Goal: Connect with others: Connect with others

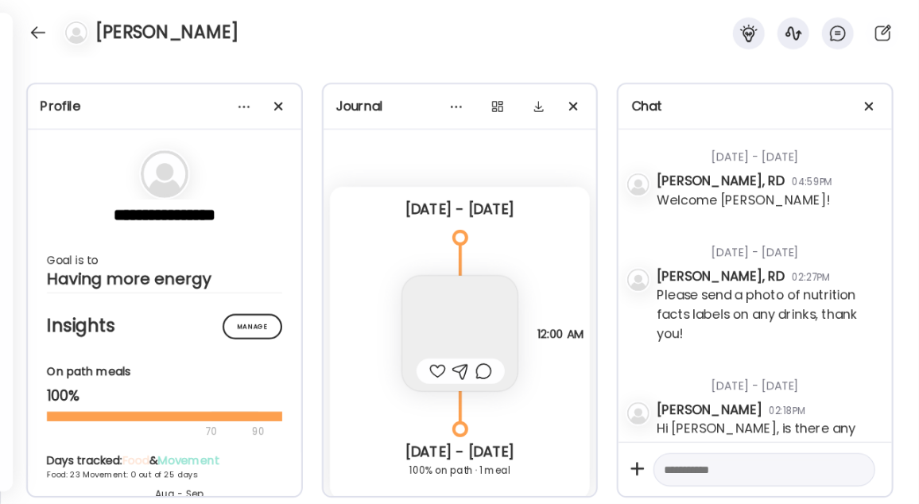
scroll to position [1558, 0]
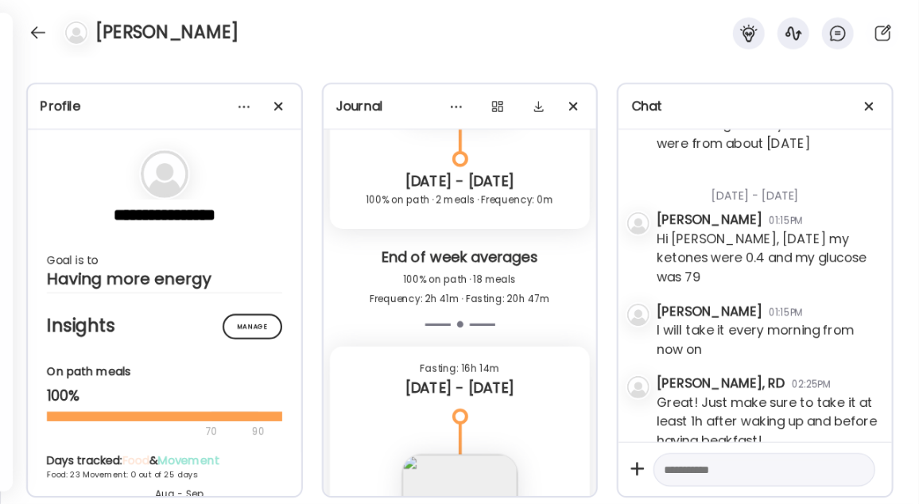
click at [34, 34] on div at bounding box center [37, 32] width 25 height 25
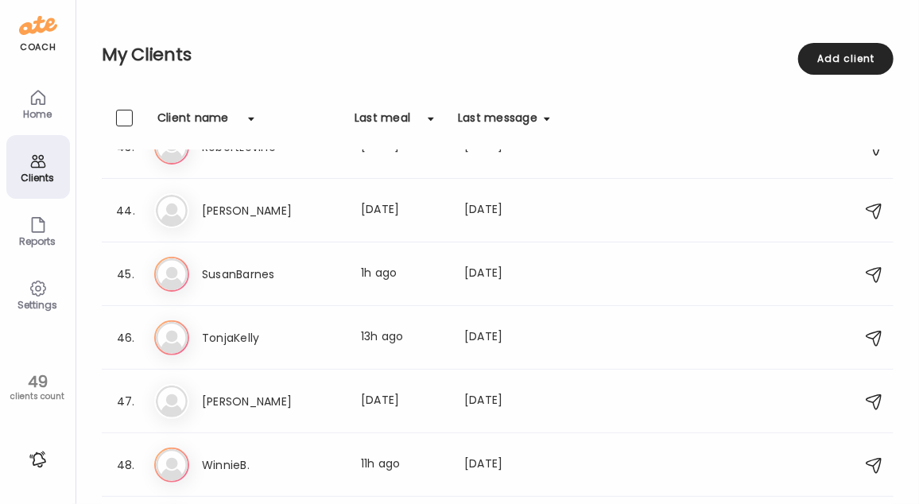
scroll to position [2757, 0]
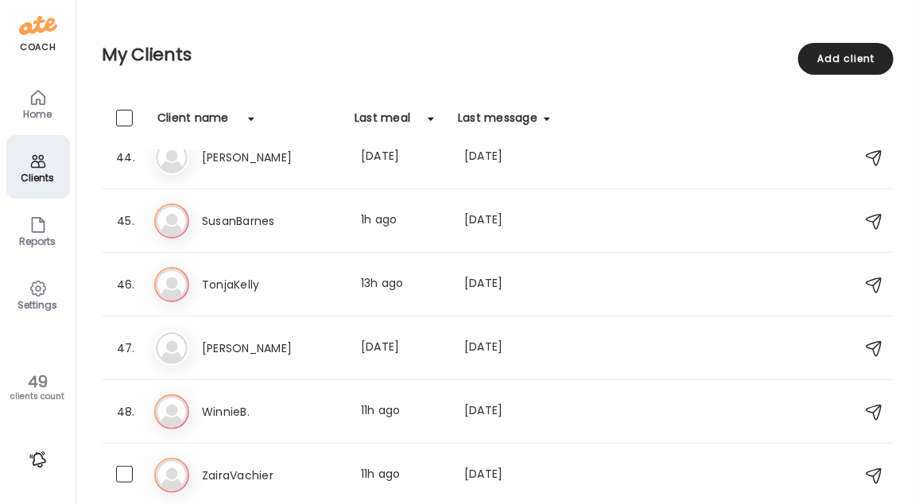
click at [300, 482] on h3 "ZairaVachier" at bounding box center [272, 475] width 140 height 19
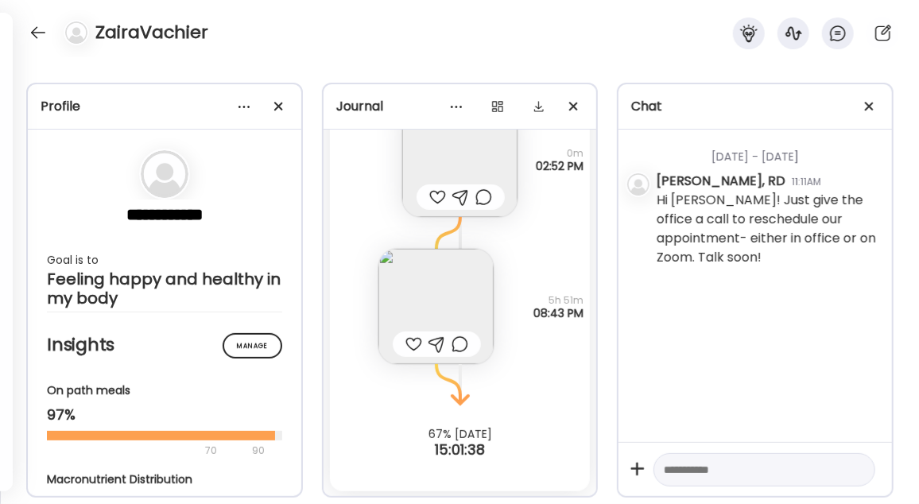
scroll to position [19049, 0]
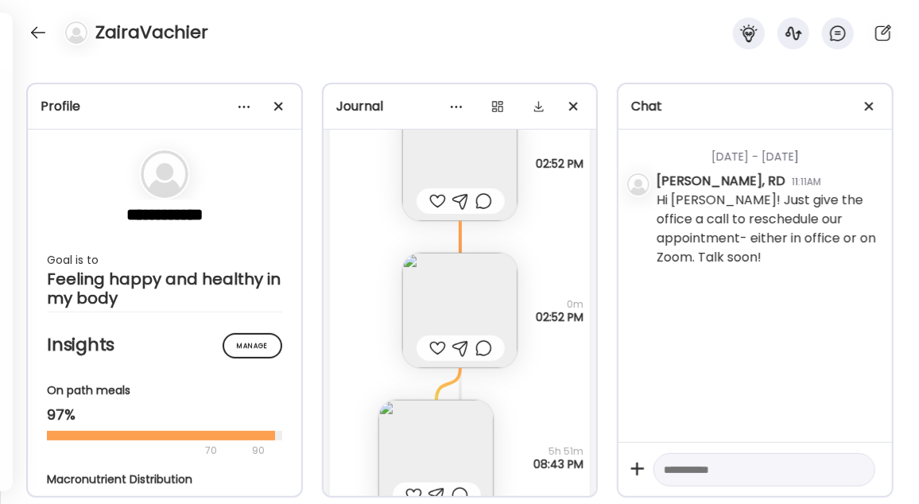
click at [445, 283] on img at bounding box center [459, 310] width 115 height 115
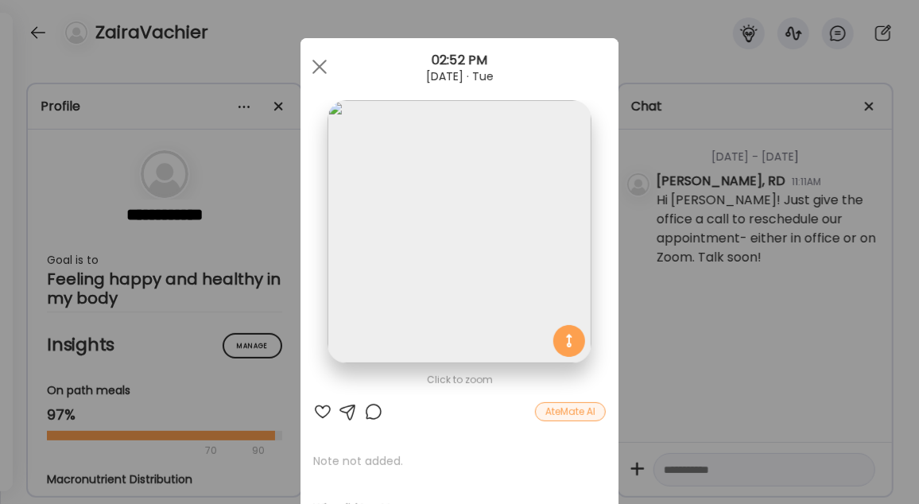
click at [316, 62] on span at bounding box center [319, 67] width 14 height 14
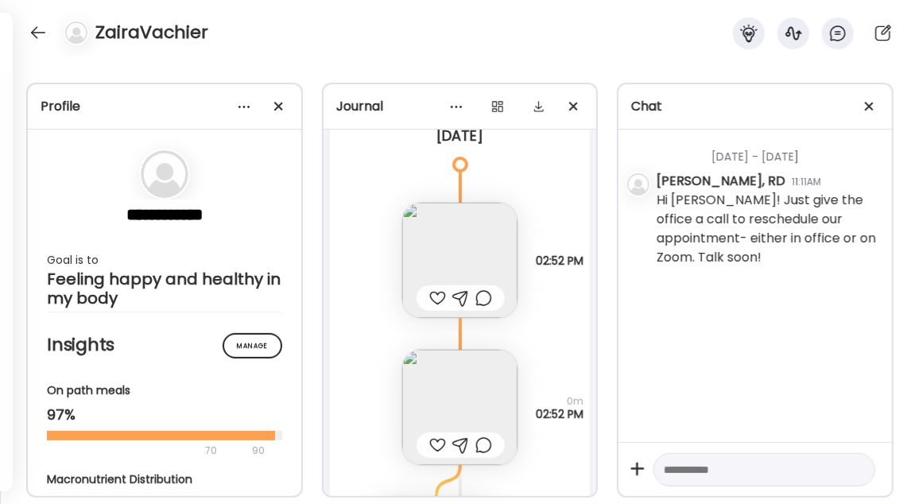
scroll to position [18953, 0]
click at [424, 227] on img at bounding box center [459, 259] width 115 height 115
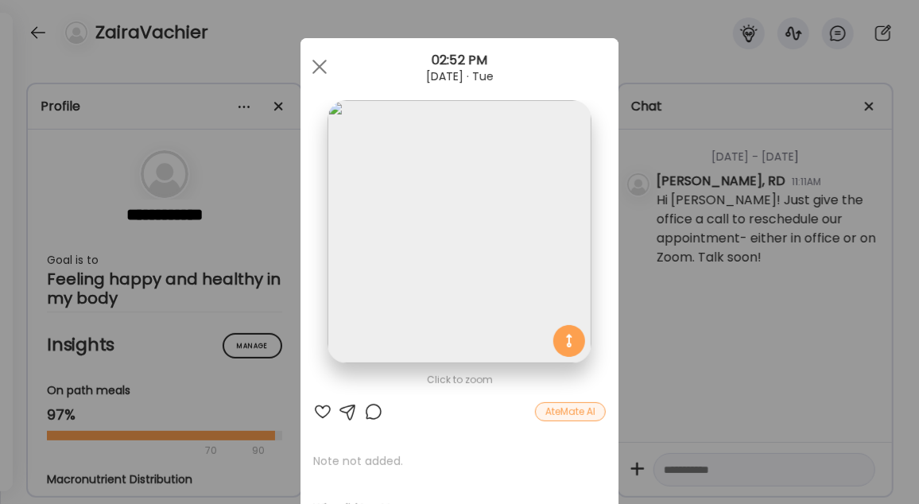
click at [319, 71] on span at bounding box center [319, 67] width 14 height 14
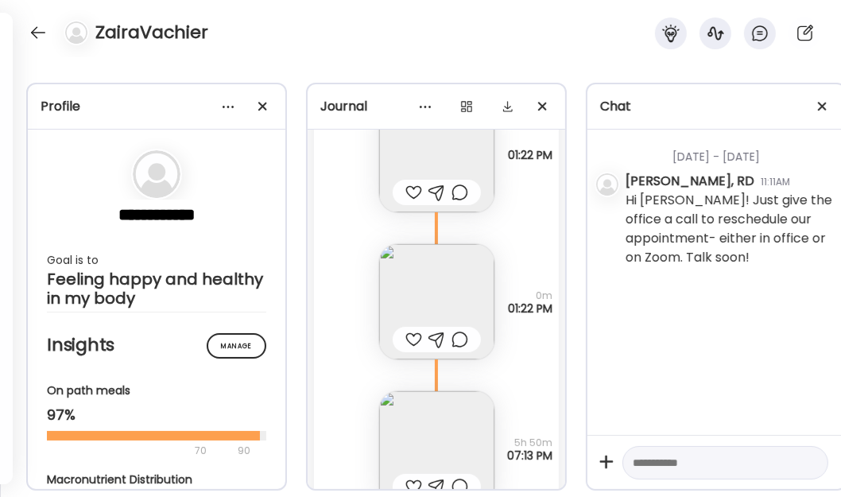
scroll to position [18414, 0]
click at [31, 36] on div at bounding box center [37, 32] width 25 height 25
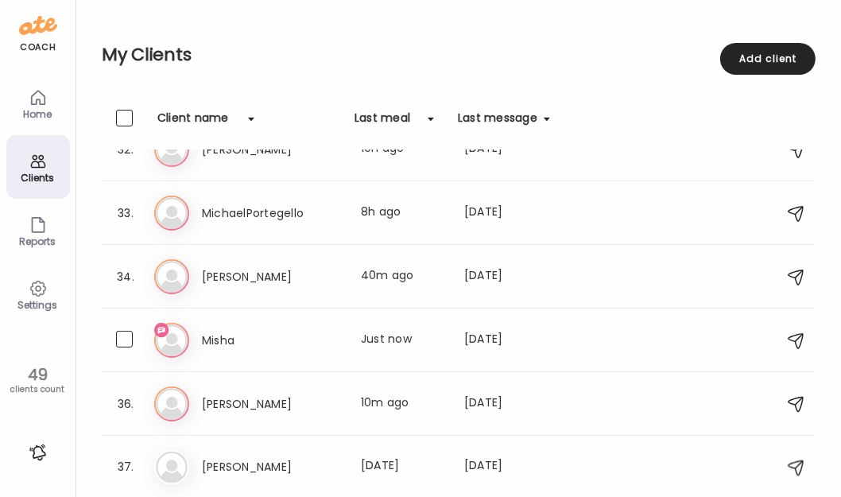
click at [326, 338] on h3 "Misha" at bounding box center [272, 340] width 140 height 19
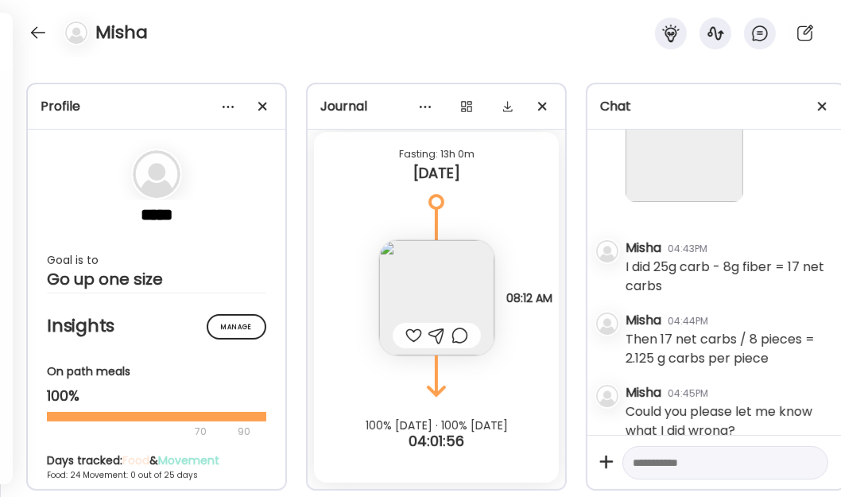
scroll to position [1391, 0]
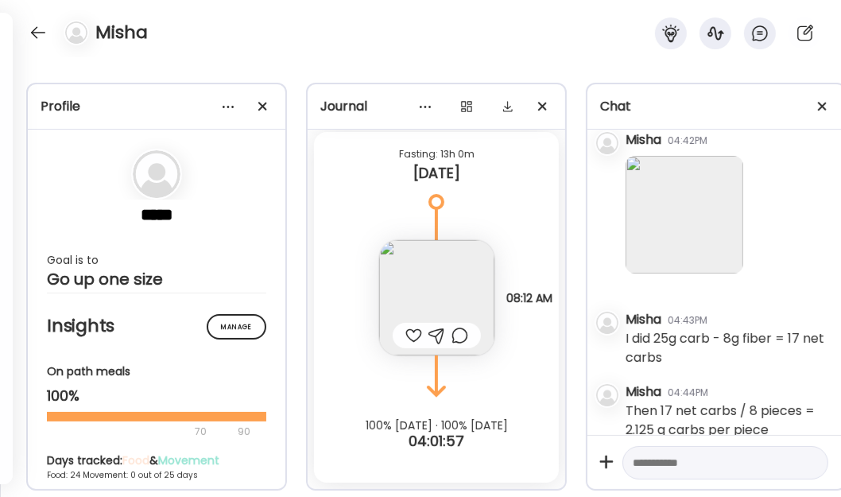
click at [695, 251] on img at bounding box center [684, 215] width 118 height 118
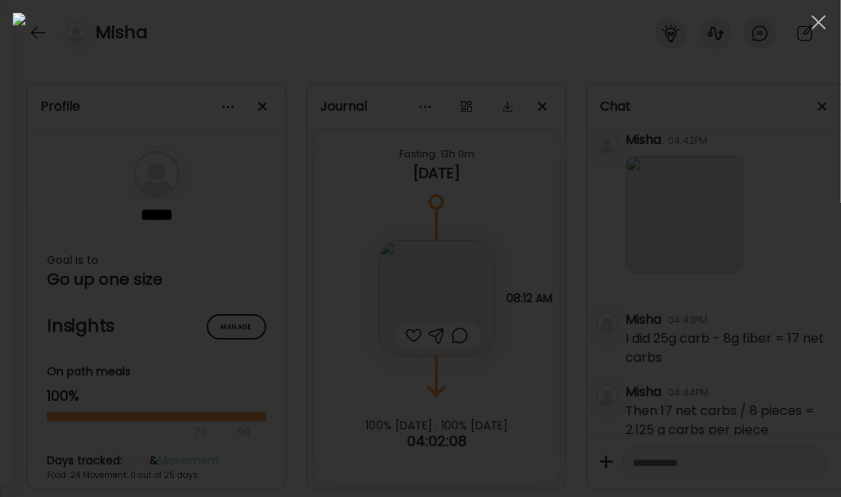
click at [818, 20] on span at bounding box center [818, 22] width 14 height 14
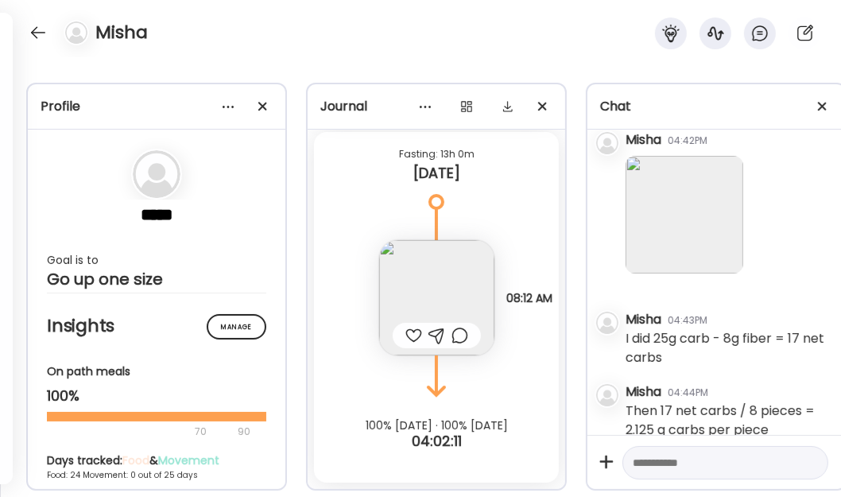
click at [702, 243] on img at bounding box center [684, 215] width 118 height 118
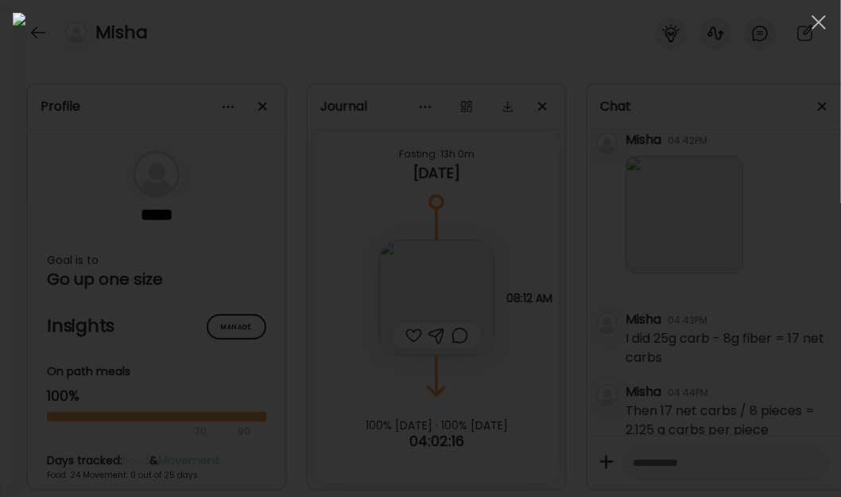
click at [819, 23] on span at bounding box center [818, 22] width 14 height 14
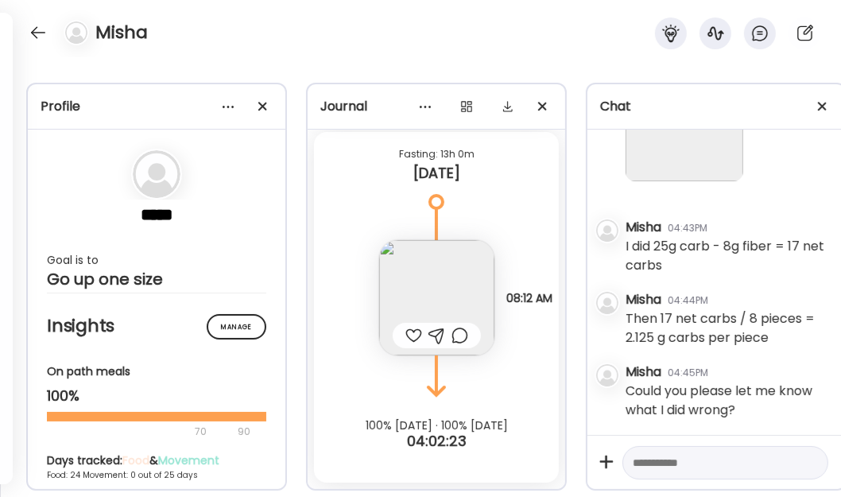
scroll to position [1462, 0]
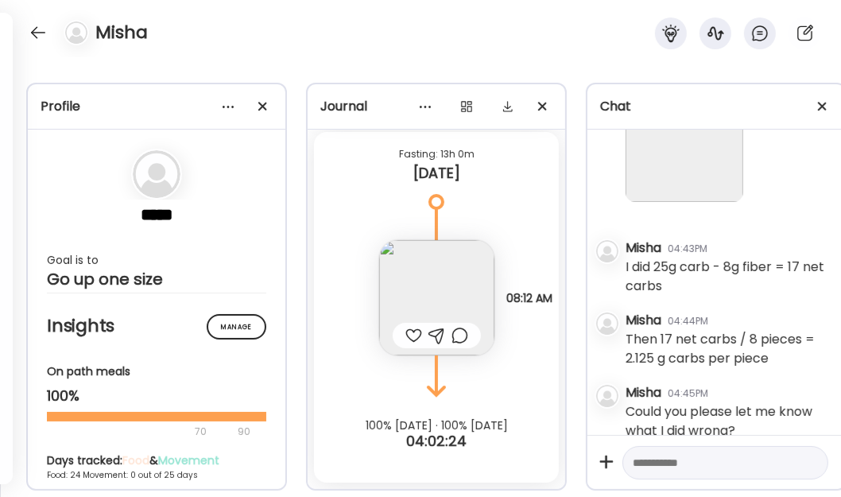
click at [711, 190] on img at bounding box center [684, 143] width 118 height 118
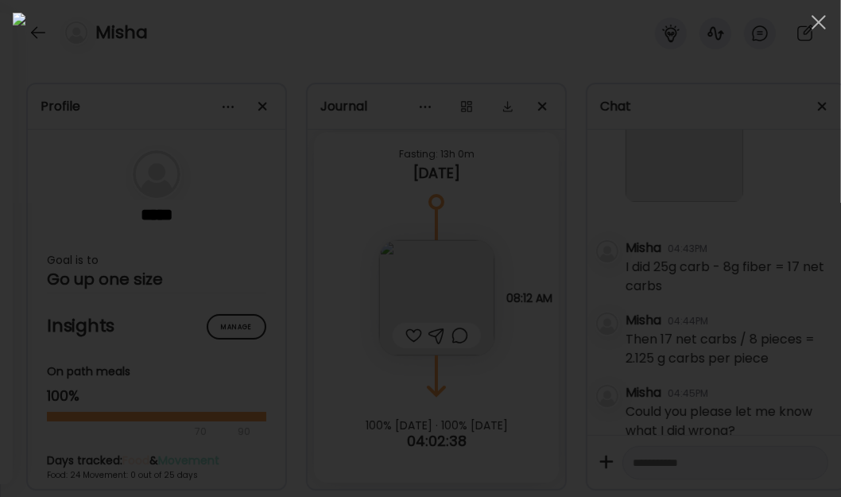
click at [823, 23] on div at bounding box center [819, 22] width 32 height 32
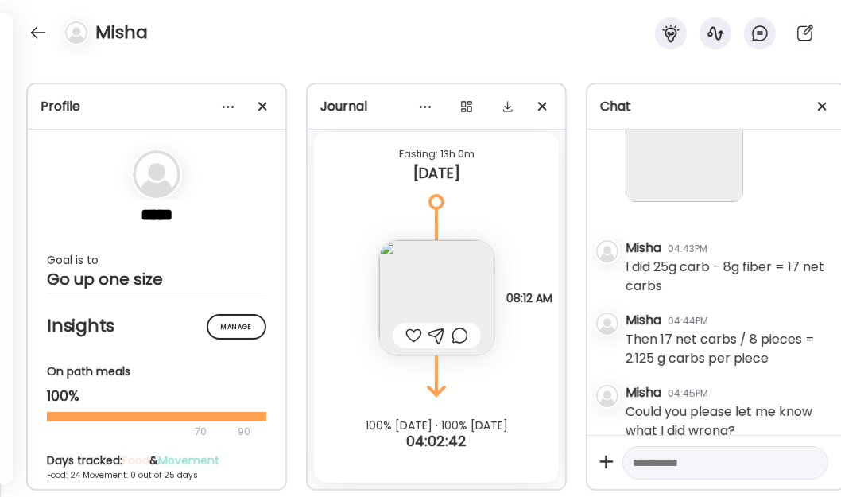
click at [677, 169] on img at bounding box center [684, 143] width 118 height 118
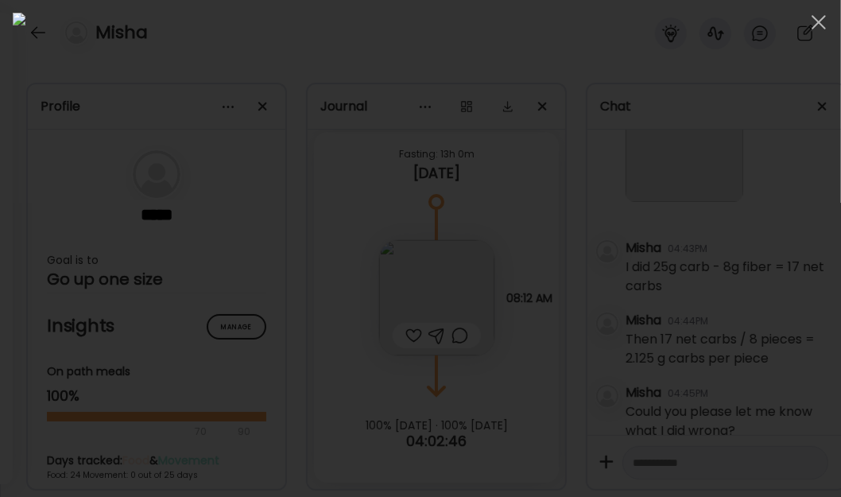
click at [822, 22] on div at bounding box center [819, 22] width 32 height 32
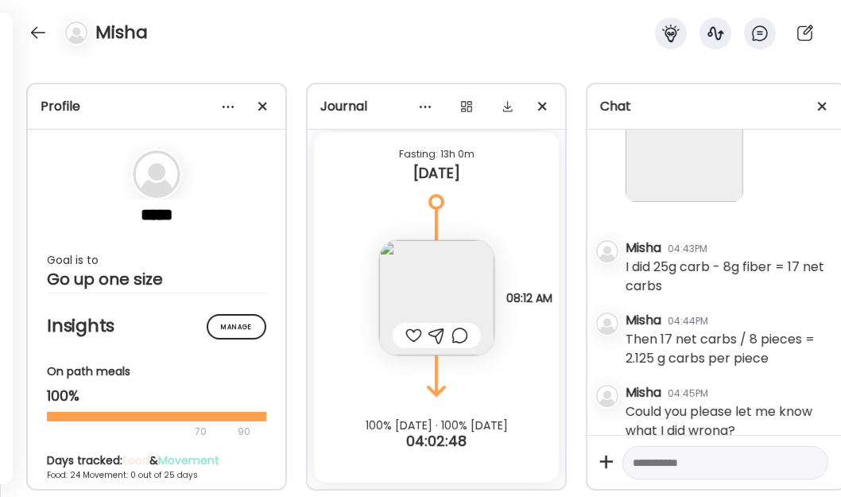
click at [719, 179] on img at bounding box center [684, 143] width 118 height 118
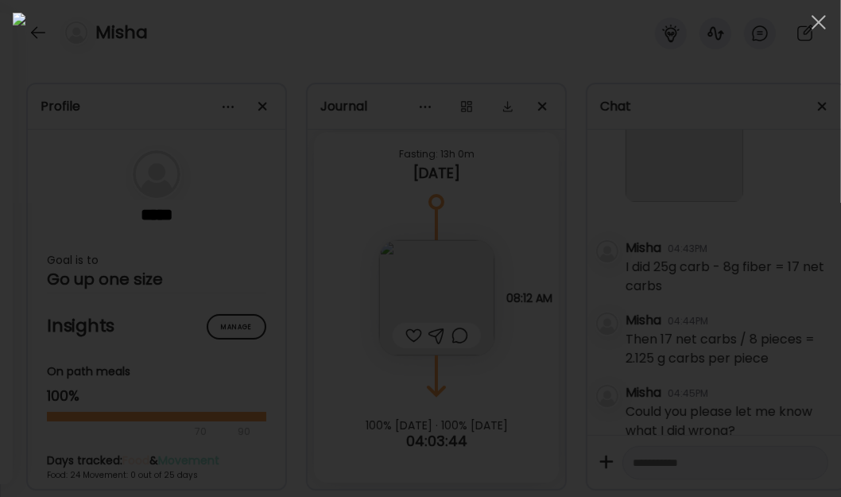
click at [822, 21] on div at bounding box center [819, 22] width 32 height 32
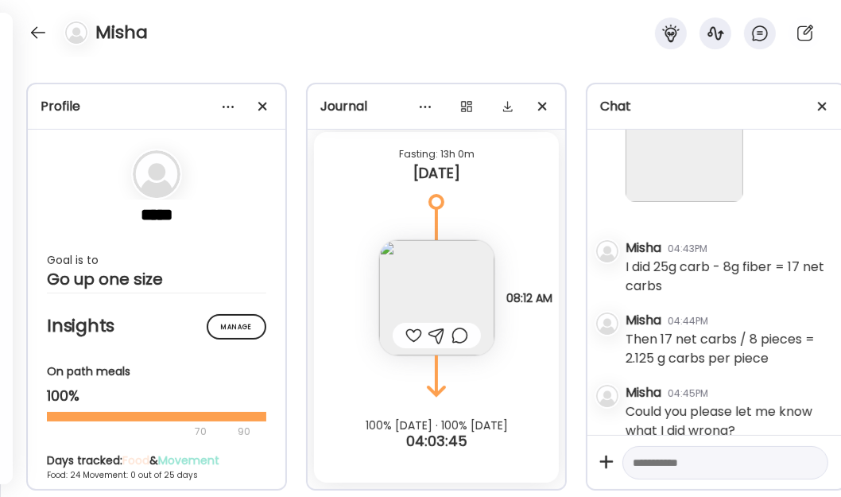
click at [671, 453] on textarea at bounding box center [711, 462] width 157 height 19
type textarea "**********"
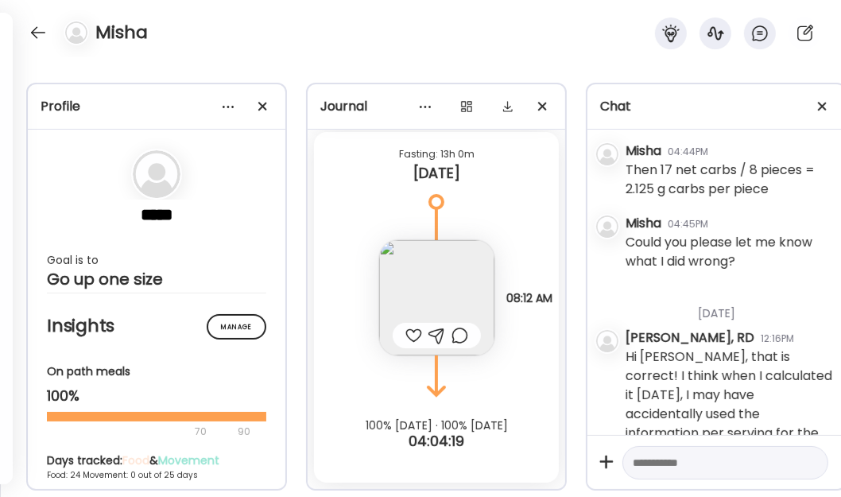
scroll to position [1707, 0]
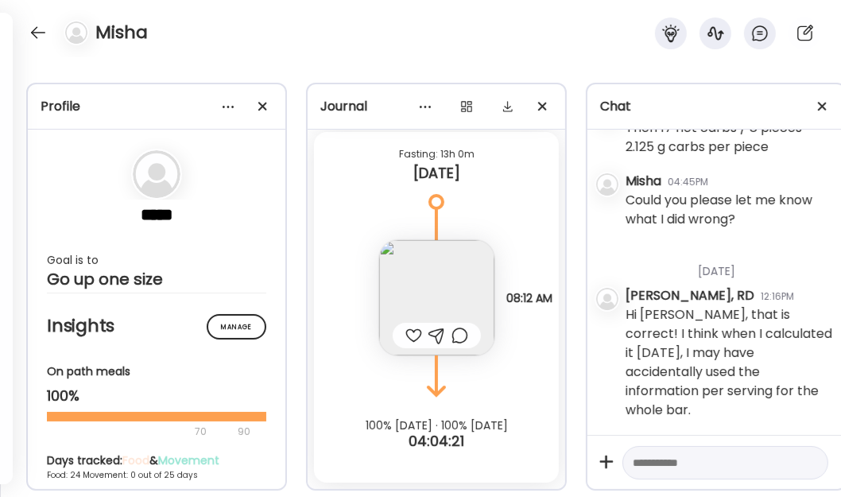
click at [33, 28] on div at bounding box center [37, 32] width 25 height 25
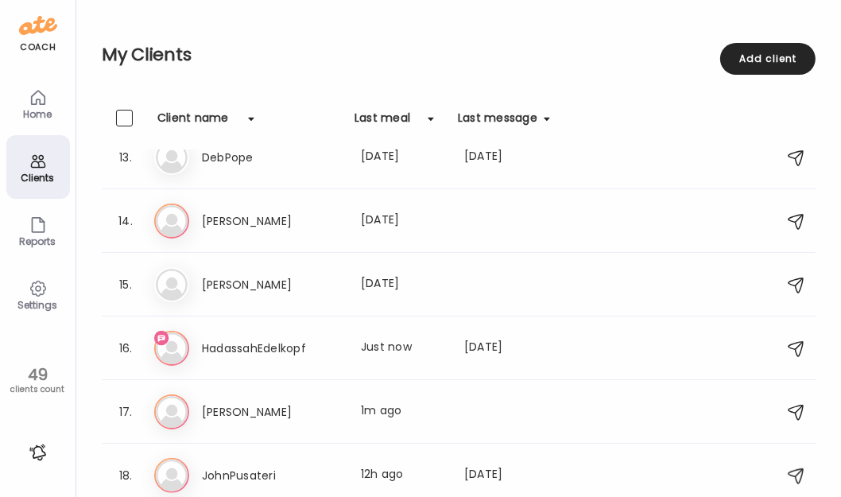
scroll to position [783, 0]
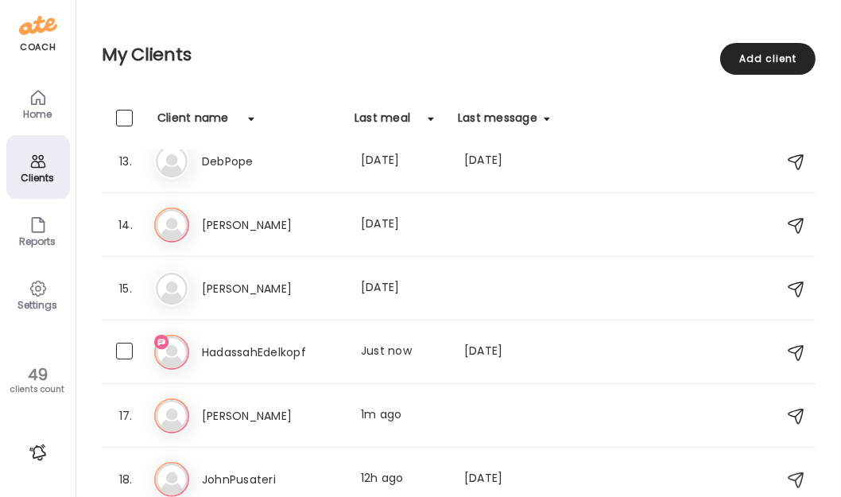
click at [392, 351] on div "Last meal: Just now" at bounding box center [403, 351] width 84 height 19
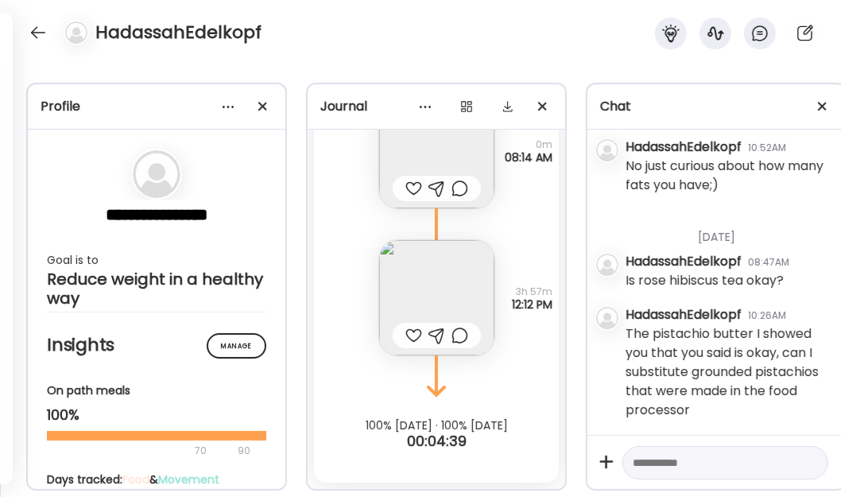
scroll to position [2963, 0]
click at [689, 453] on textarea at bounding box center [711, 462] width 157 height 19
type textarea "*"
type textarea "**********"
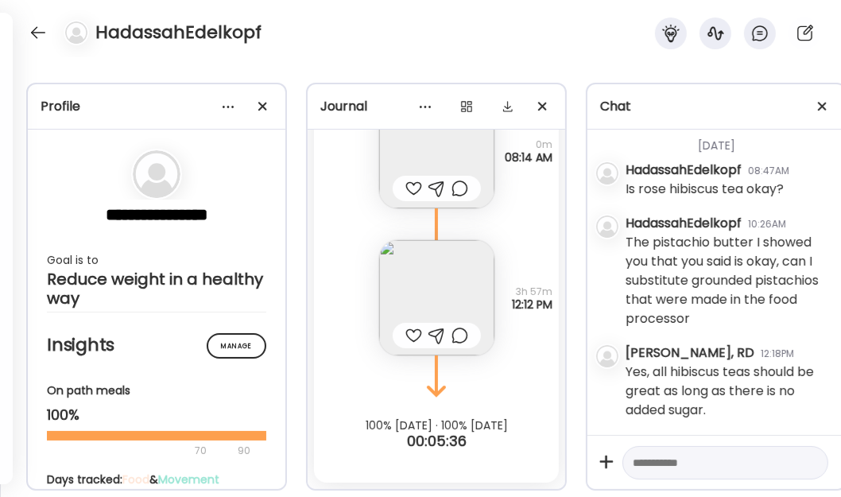
scroll to position [3054, 0]
click at [686, 453] on textarea at bounding box center [711, 462] width 157 height 19
type textarea "**********"
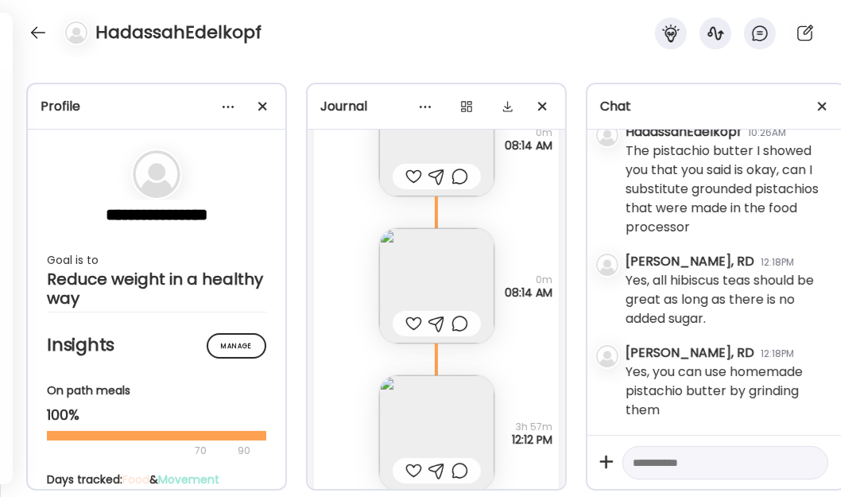
scroll to position [43076, 0]
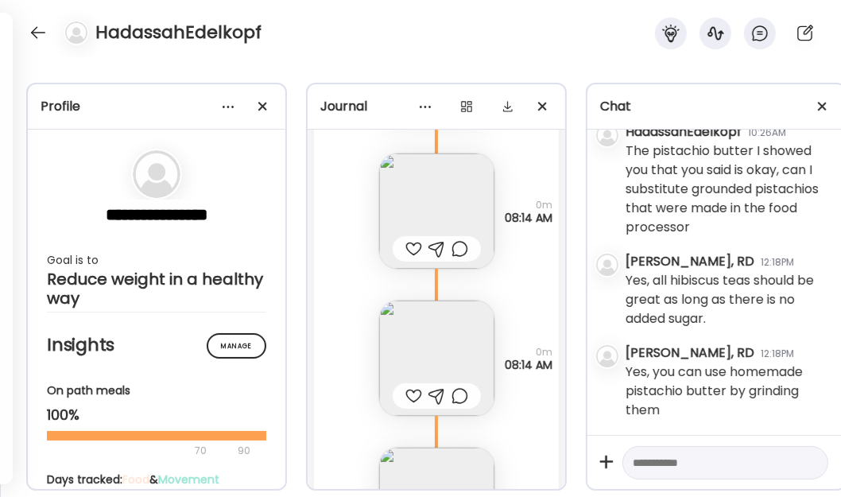
click at [47, 28] on div at bounding box center [37, 32] width 25 height 25
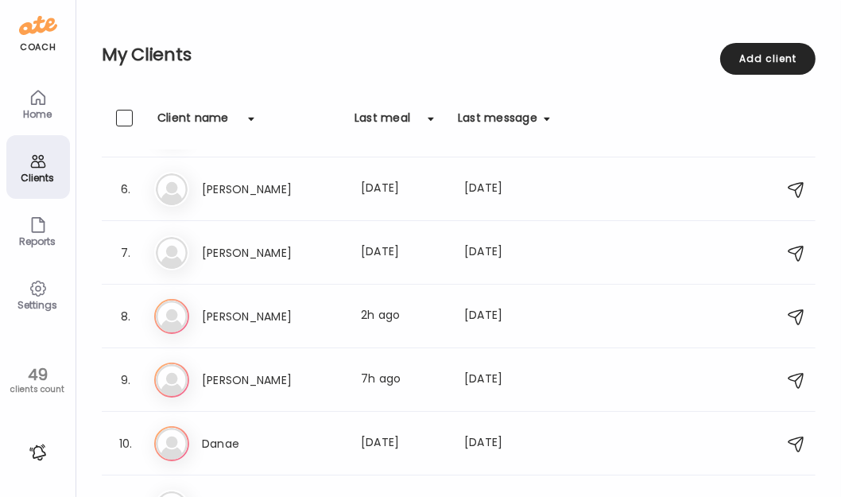
scroll to position [0, 0]
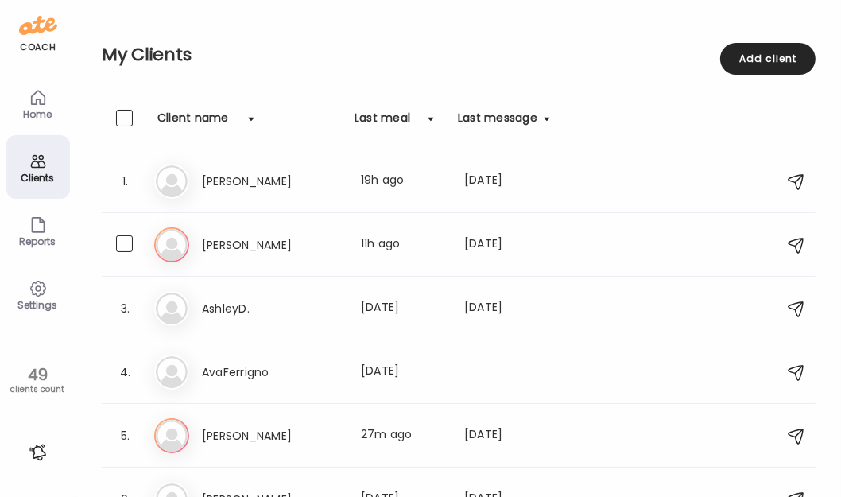
click at [302, 256] on div "An [PERSON_NAME] Last meal: 11h ago Last message: [DATE] You: Hi [PERSON_NAME],…" at bounding box center [460, 244] width 613 height 35
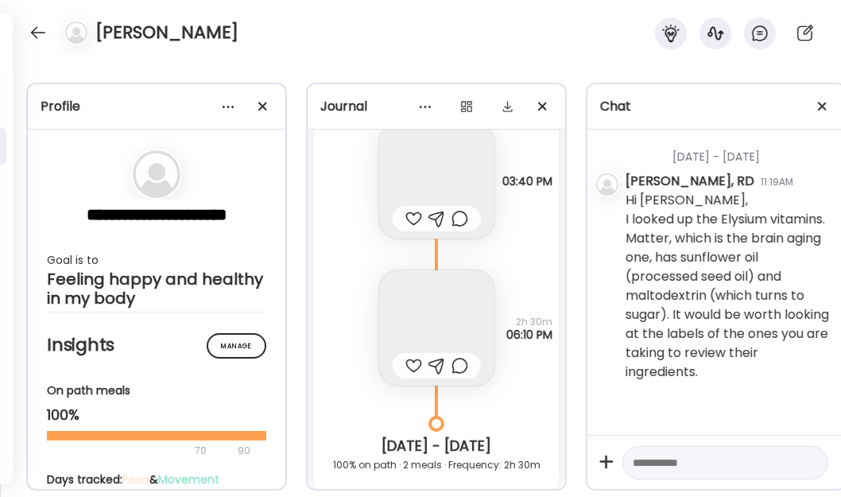
scroll to position [25812, 0]
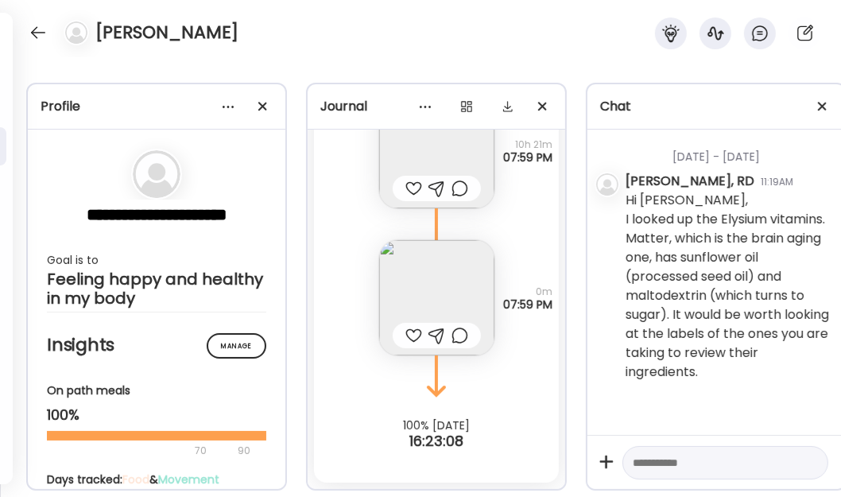
click at [435, 278] on img at bounding box center [436, 297] width 115 height 115
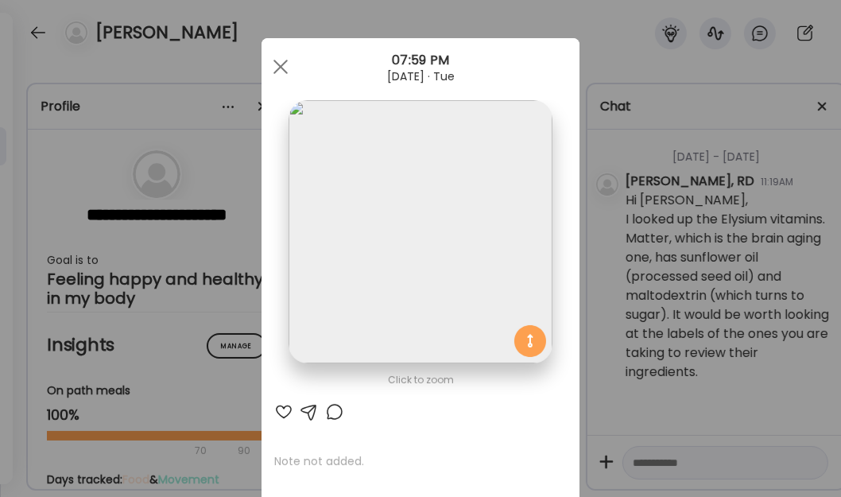
click at [286, 72] on div at bounding box center [281, 67] width 32 height 32
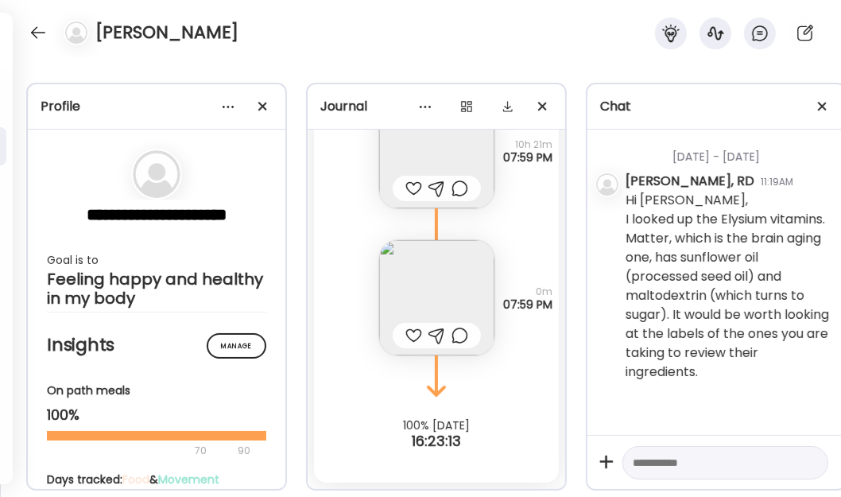
click at [447, 290] on img at bounding box center [436, 297] width 115 height 115
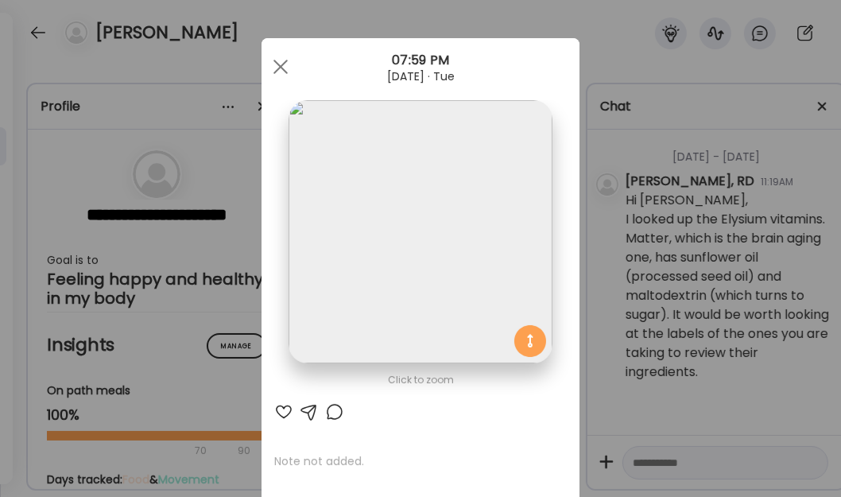
click at [278, 62] on span at bounding box center [280, 67] width 14 height 14
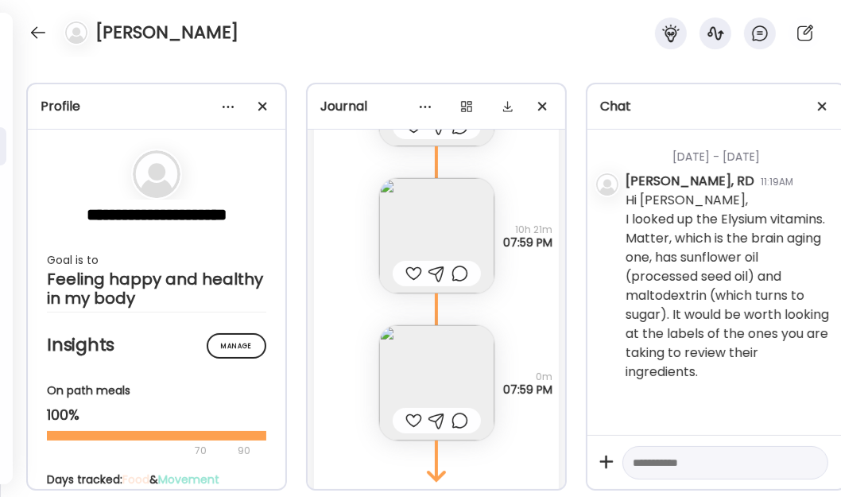
scroll to position [25595, 0]
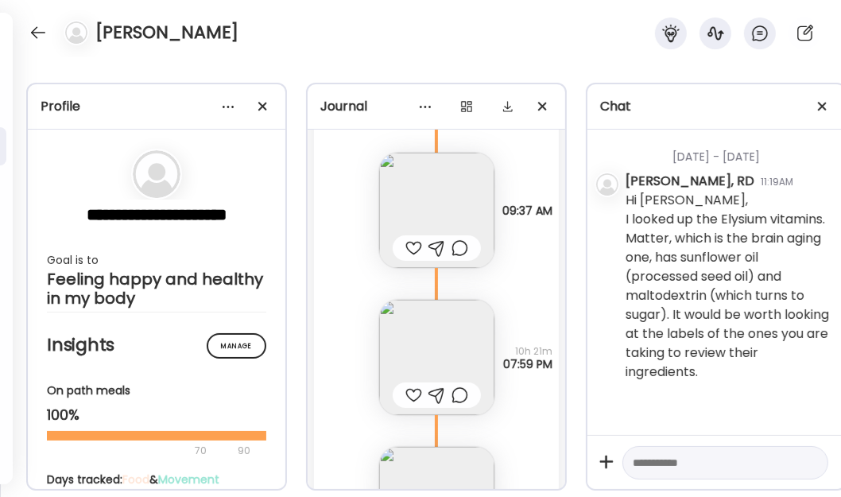
click at [430, 197] on img at bounding box center [436, 210] width 115 height 115
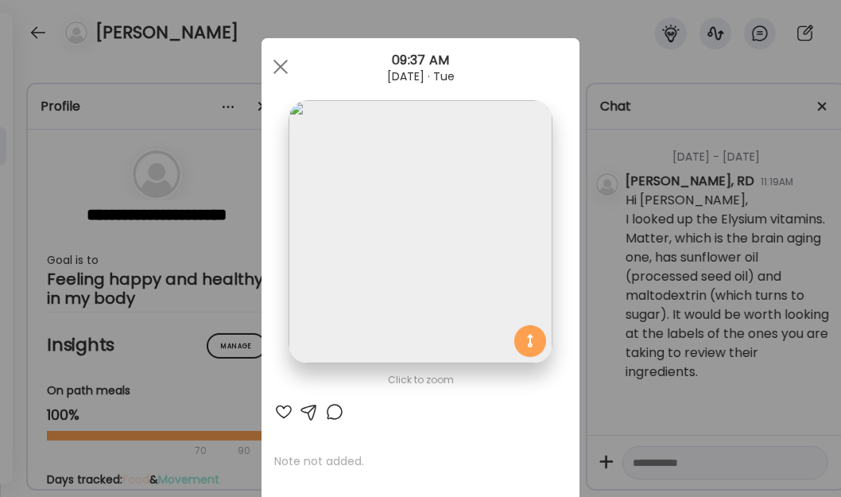
click at [278, 60] on div at bounding box center [281, 67] width 32 height 32
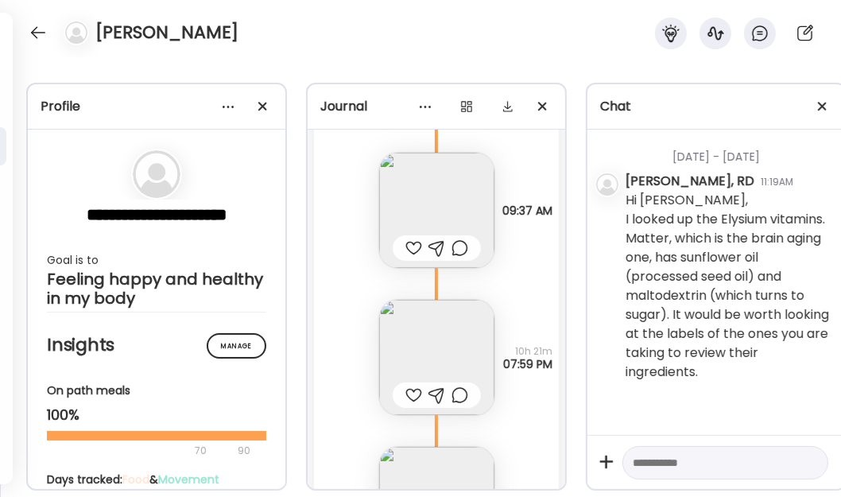
click at [424, 341] on img at bounding box center [436, 357] width 115 height 115
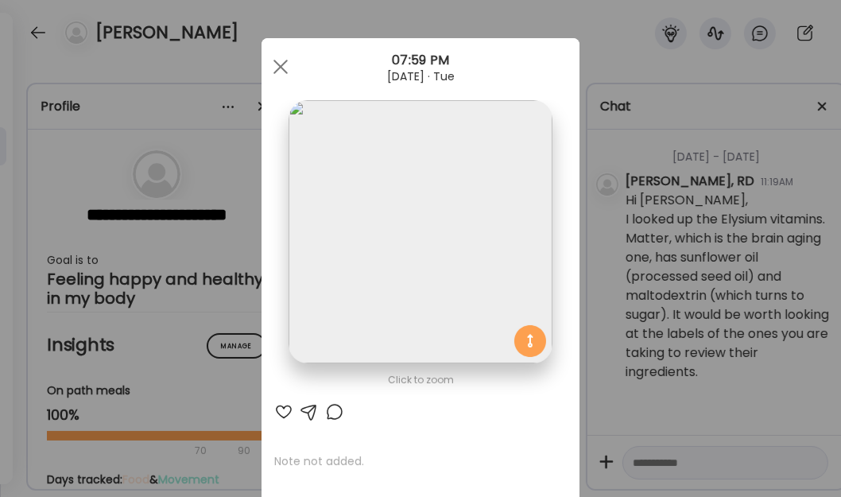
click at [274, 64] on span at bounding box center [280, 67] width 14 height 14
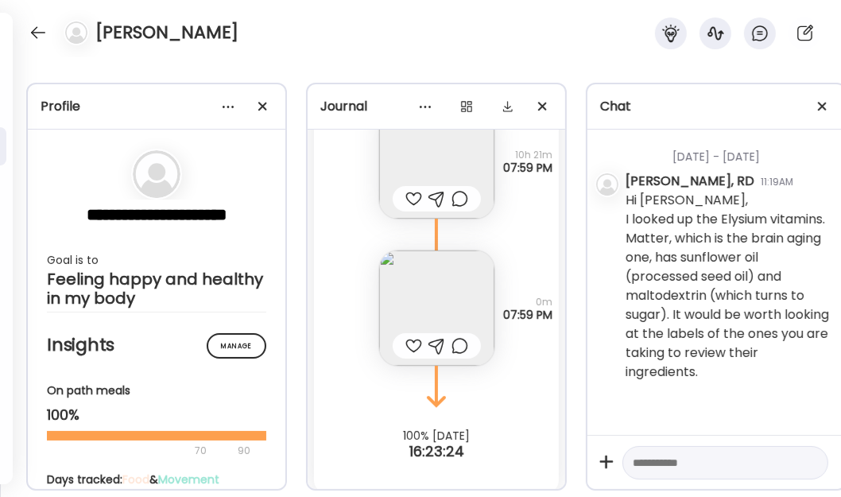
scroll to position [25812, 0]
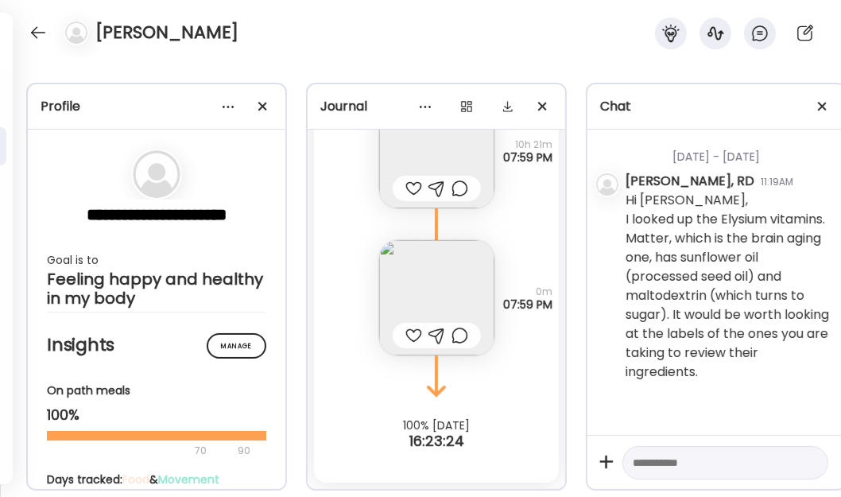
click at [439, 262] on img at bounding box center [436, 297] width 115 height 115
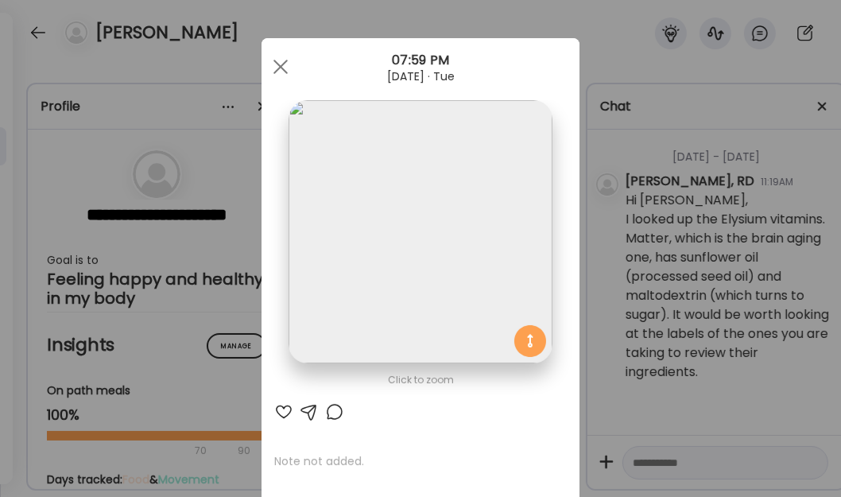
click at [277, 66] on div at bounding box center [281, 67] width 32 height 32
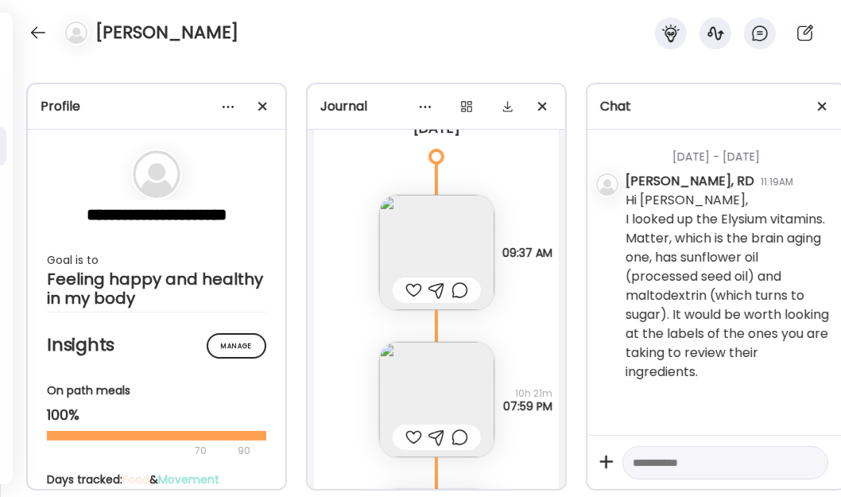
scroll to position [25553, 0]
drag, startPoint x: 343, startPoint y: 39, endPoint x: 389, endPoint y: 32, distance: 45.9
click at [343, 39] on div "[PERSON_NAME]" at bounding box center [420, 28] width 841 height 57
